Goal: Task Accomplishment & Management: Complete application form

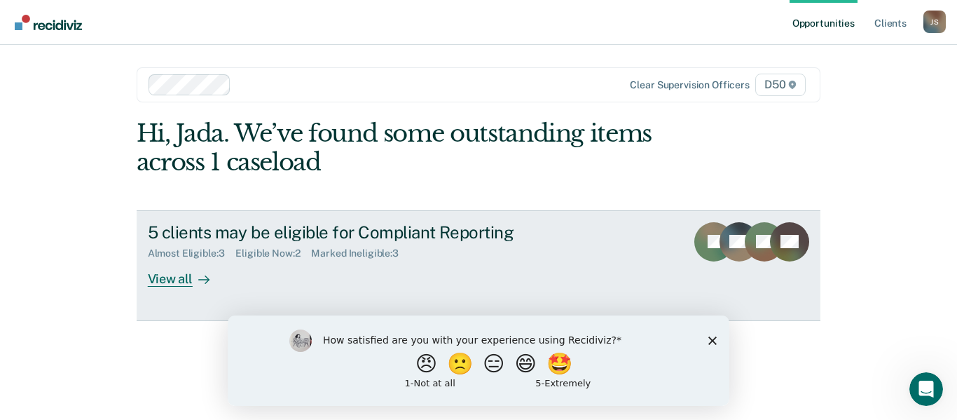
click at [172, 277] on div "View all" at bounding box center [187, 272] width 78 height 27
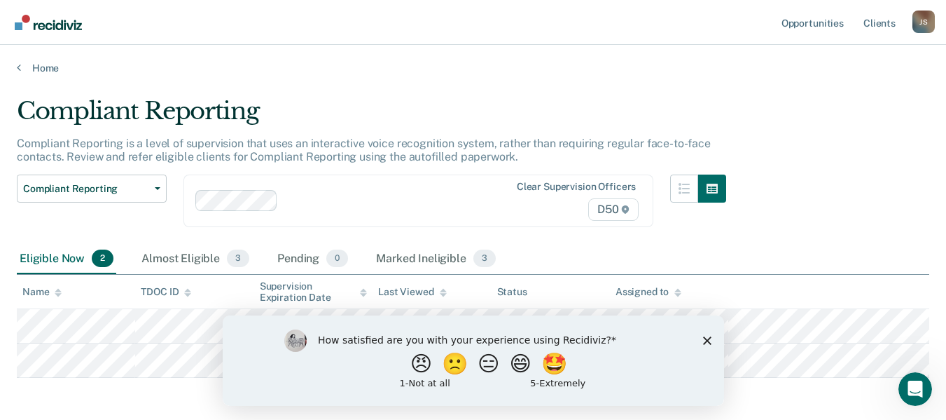
scroll to position [59, 0]
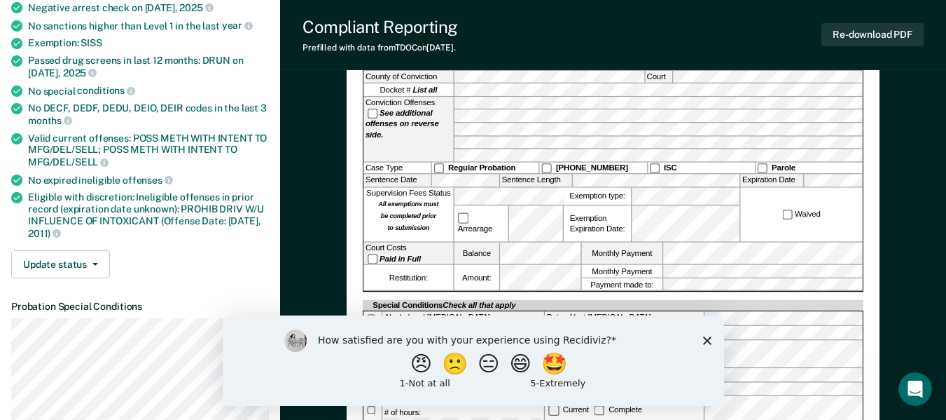
scroll to position [210, 0]
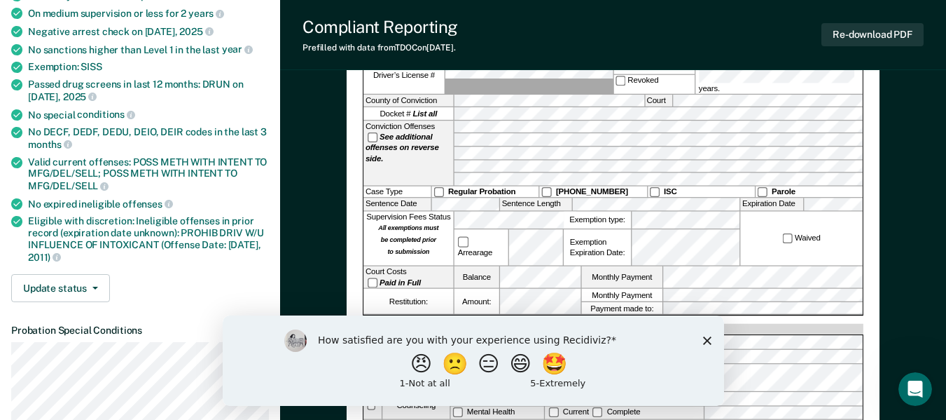
click at [705, 339] on polygon "Close survey" at bounding box center [707, 340] width 8 height 8
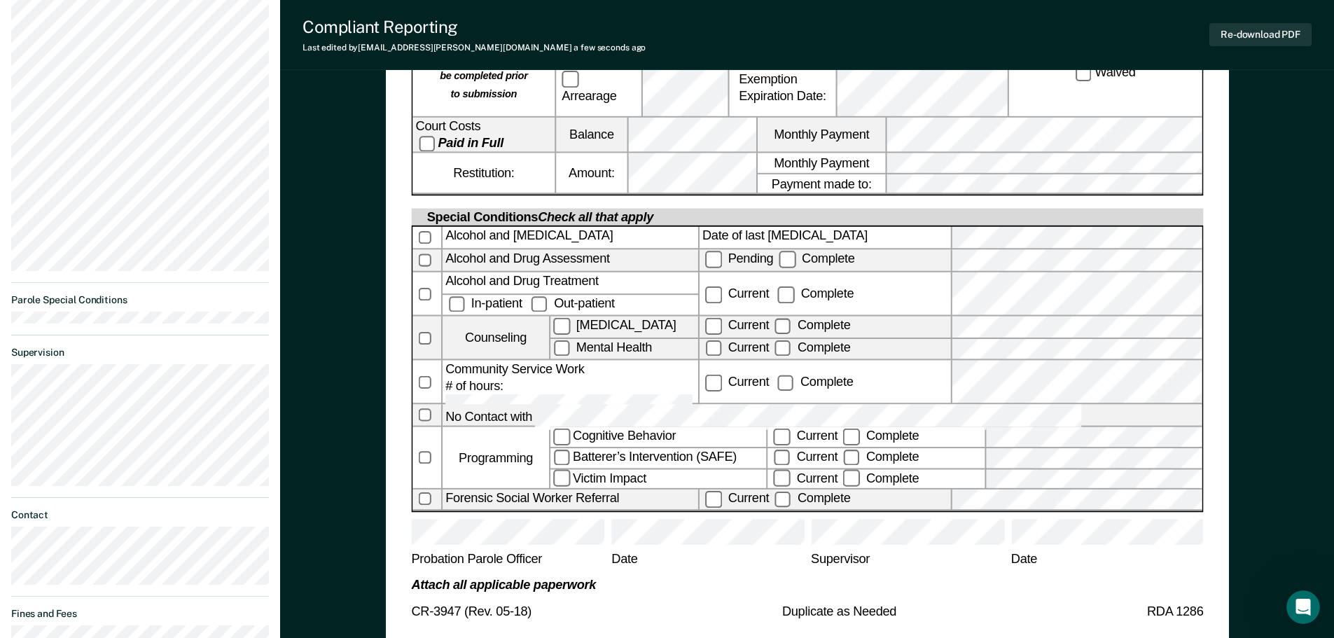
scroll to position [565, 0]
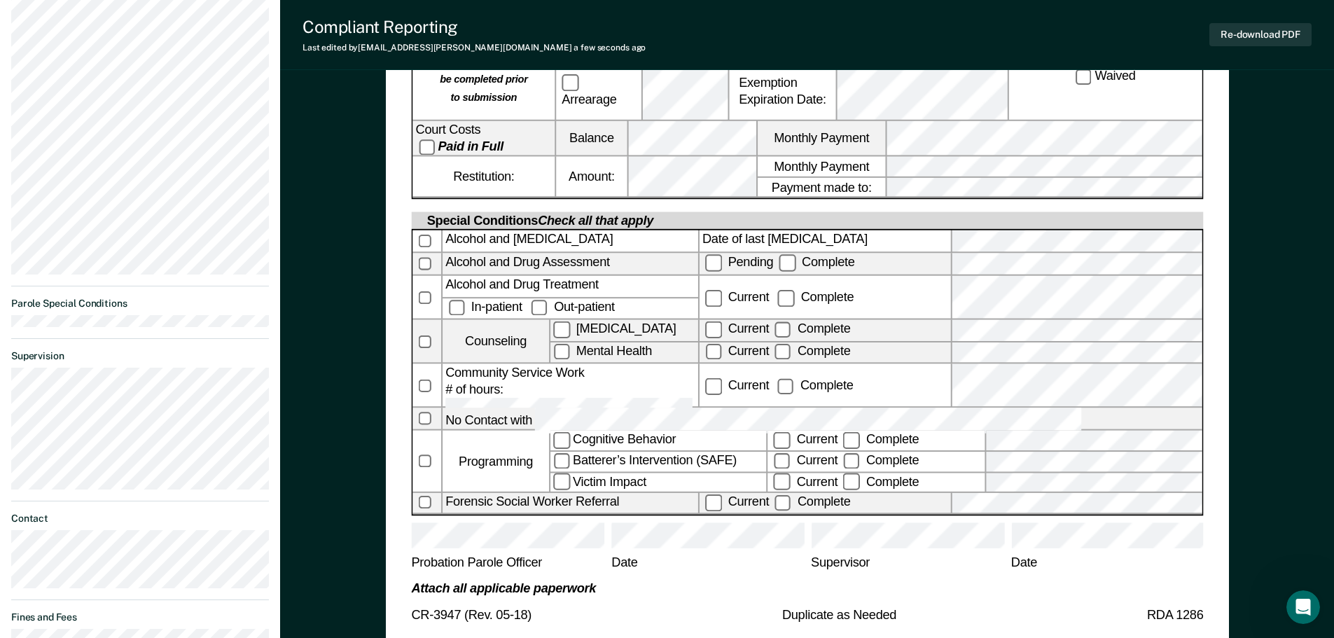
click at [936, 277] on div "Current Complete" at bounding box center [824, 298] width 251 height 43
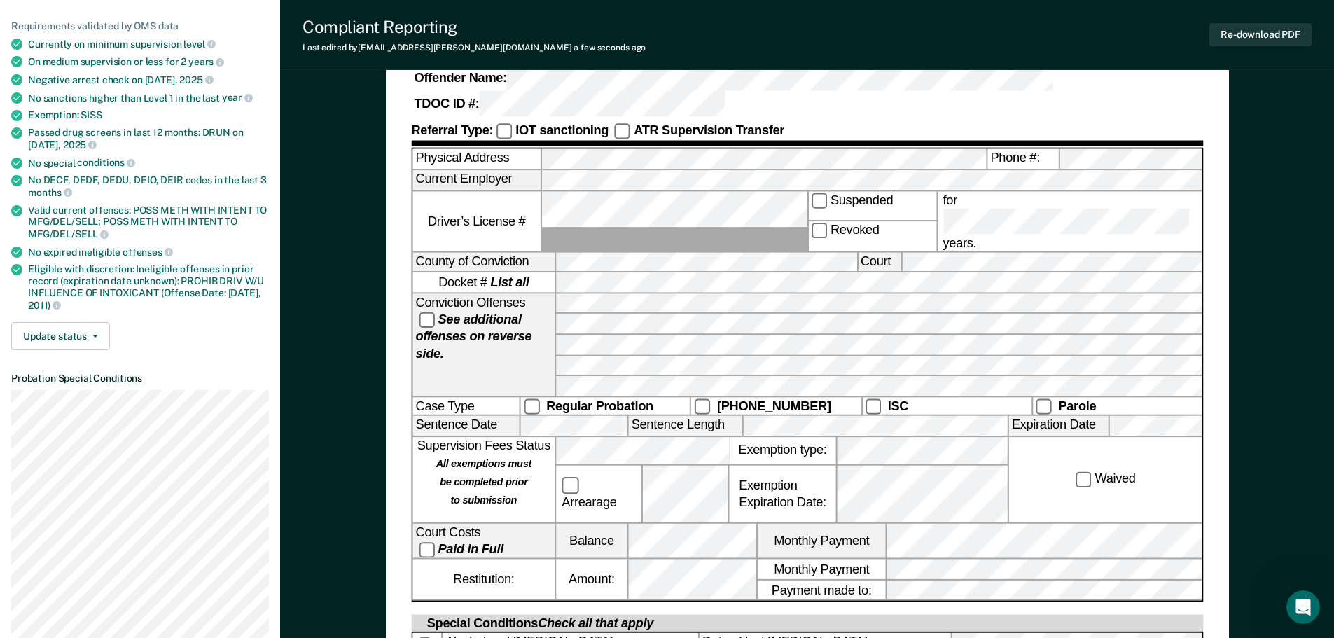
scroll to position [144, 0]
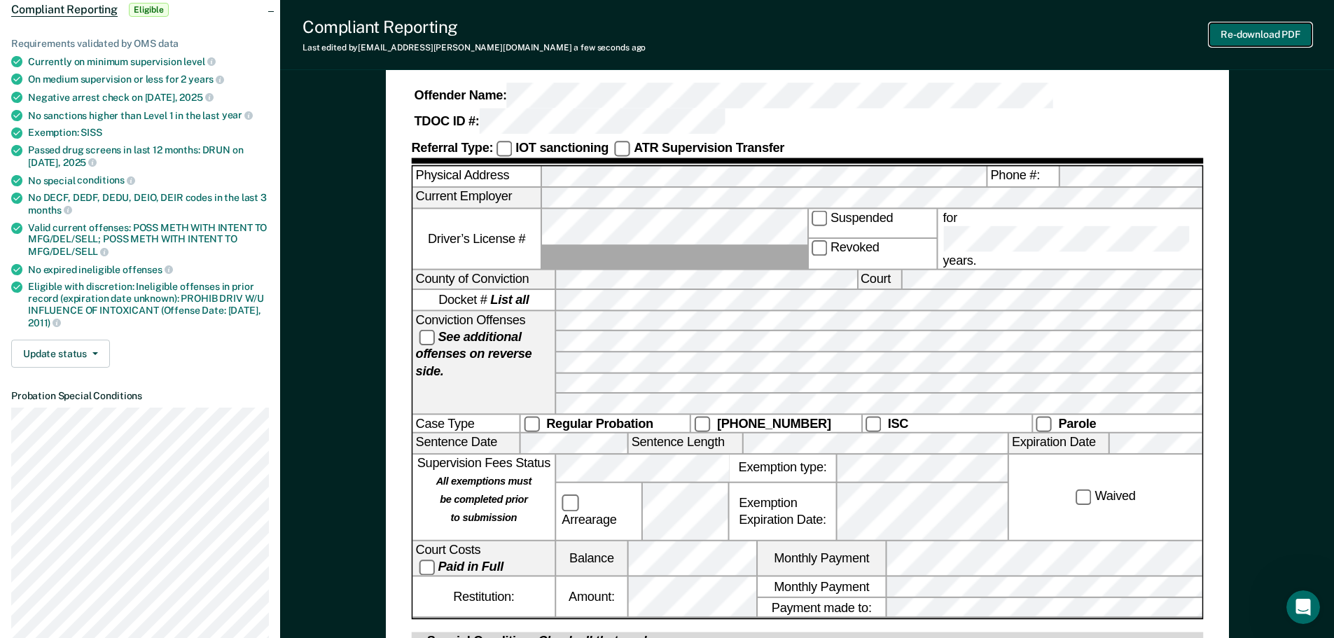
click at [956, 32] on button "Re-download PDF" at bounding box center [1261, 34] width 102 height 23
